Goal: Check status: Check status

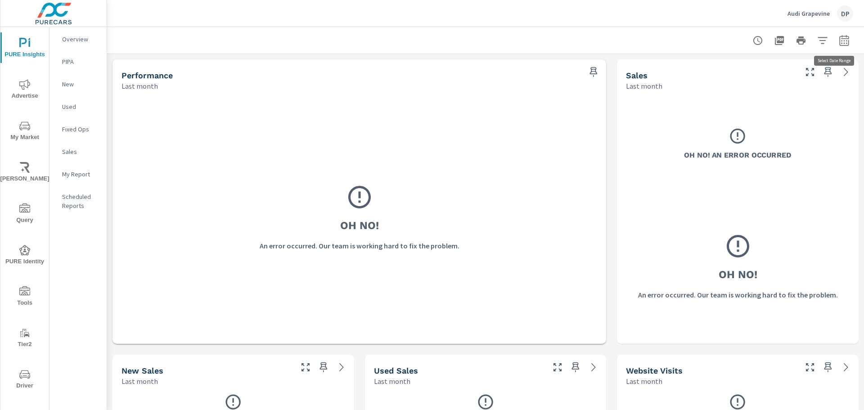
click at [839, 39] on icon "button" at bounding box center [843, 40] width 9 height 11
select select "Last month"
click at [552, 34] on div at bounding box center [485, 40] width 735 height 27
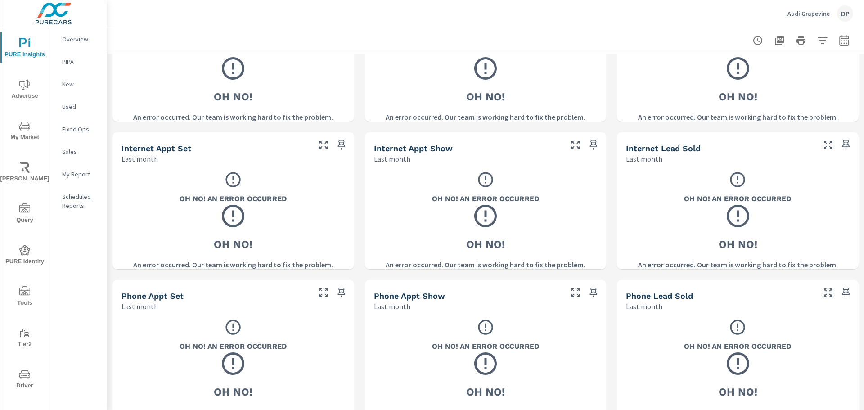
scroll to position [530, 0]
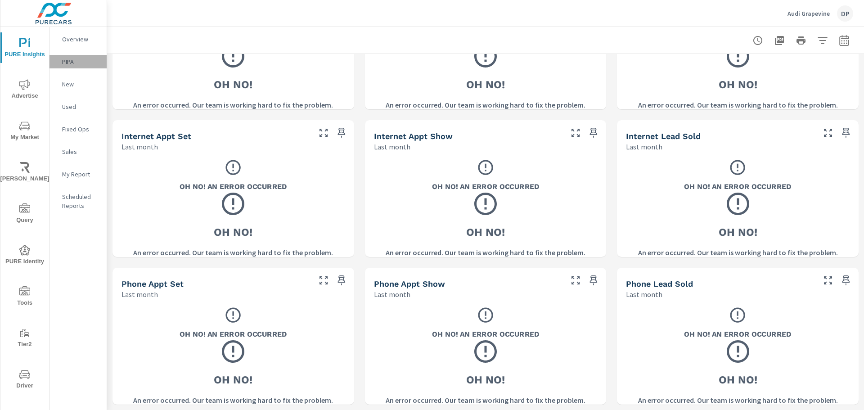
click at [71, 60] on p "PIPA" at bounding box center [80, 61] width 37 height 9
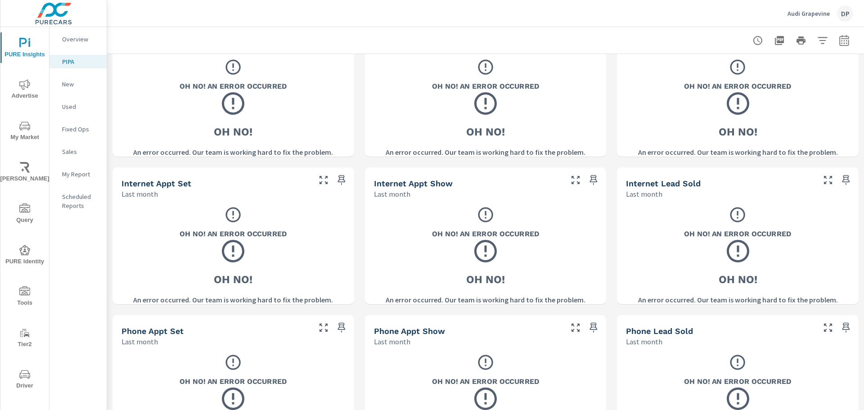
scroll to position [530, 0]
